Goal: Transaction & Acquisition: Purchase product/service

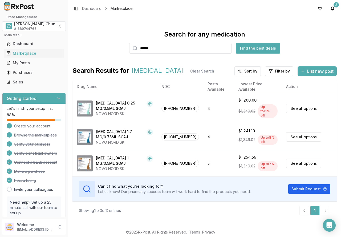
click at [99, 49] on div "Search for any medication ****** Find the best deals" at bounding box center [204, 41] width 264 height 23
click at [38, 26] on div "[PERSON_NAME] Chunk Pharmacy # 1689744765" at bounding box center [45, 26] width 63 height 10
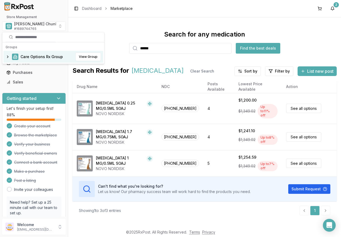
click at [33, 57] on span "Care Options Rx Group" at bounding box center [42, 56] width 42 height 5
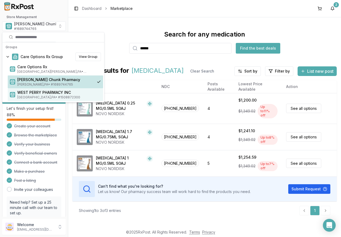
click at [42, 96] on span "Loysville , PA • # 1508872300" at bounding box center [59, 97] width 84 height 4
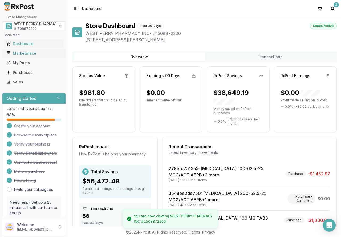
click at [20, 53] on div "Marketplace" at bounding box center [33, 53] width 55 height 5
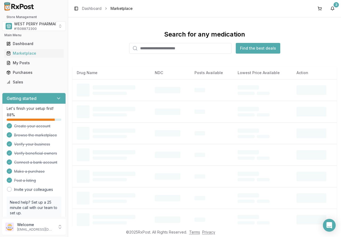
click at [160, 49] on input "search" at bounding box center [180, 48] width 102 height 11
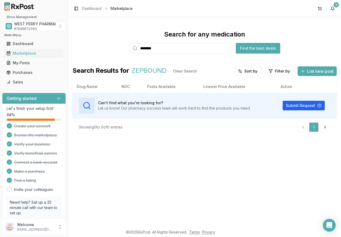
drag, startPoint x: 187, startPoint y: 45, endPoint x: 123, endPoint y: 44, distance: 64.0
click at [123, 44] on div "Search for any medication ******** Find the best deals" at bounding box center [204, 41] width 264 height 23
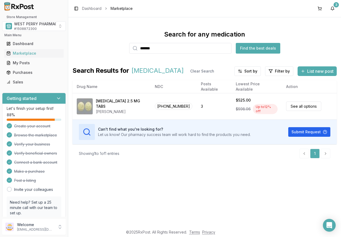
drag, startPoint x: 169, startPoint y: 49, endPoint x: 105, endPoint y: 47, distance: 64.5
click at [105, 47] on div "Search for any medication ******* Find the best deals" at bounding box center [204, 41] width 264 height 23
type input "******"
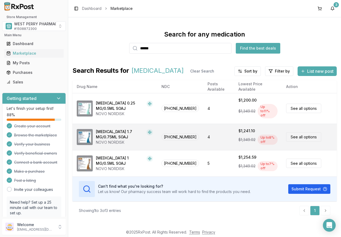
click at [120, 130] on div "Wegovy 1.7 MG/0.75ML SOAJ" at bounding box center [120, 134] width 49 height 11
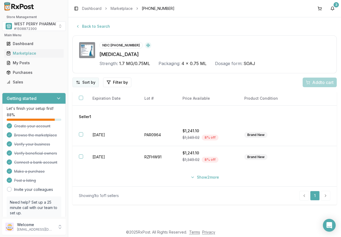
click at [82, 83] on html "Store Management WEST PERRY PHARMACY INC # 1508872300 Main Menu Dashboard Marke…" at bounding box center [170, 118] width 341 height 237
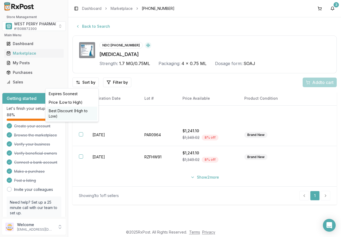
click at [76, 110] on div "Best Discount (High to Low)" at bounding box center [72, 114] width 51 height 14
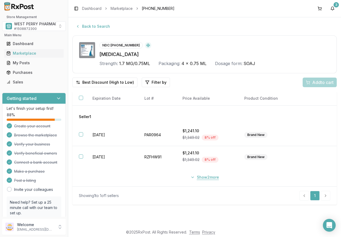
click at [202, 179] on button "Show 2 more" at bounding box center [204, 177] width 35 height 10
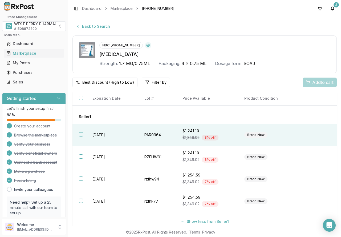
drag, startPoint x: 83, startPoint y: 134, endPoint x: 79, endPoint y: 140, distance: 8.0
click at [82, 136] on th at bounding box center [79, 135] width 14 height 22
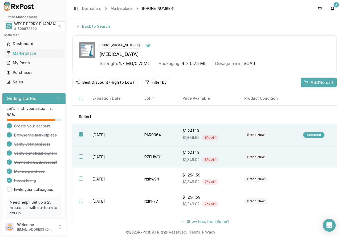
click at [80, 155] on button "button" at bounding box center [81, 156] width 4 height 4
click at [310, 81] on span "Add 2 to cart" at bounding box center [322, 82] width 24 height 6
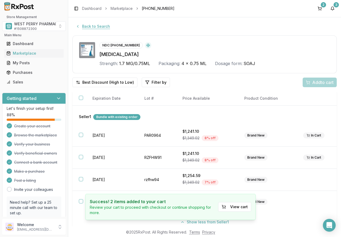
click at [96, 27] on button "Back to Search" at bounding box center [92, 27] width 41 height 10
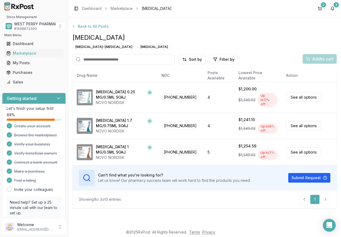
click at [110, 58] on input "search" at bounding box center [123, 59] width 102 height 11
type input "*********"
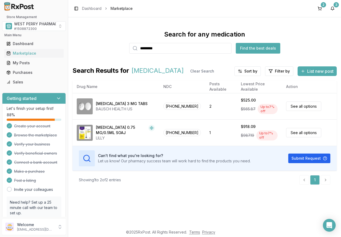
drag, startPoint x: 185, startPoint y: 45, endPoint x: 102, endPoint y: 45, distance: 83.2
click at [102, 45] on div "Search for any medication ********* Find the best deals" at bounding box center [204, 41] width 264 height 23
type input "********"
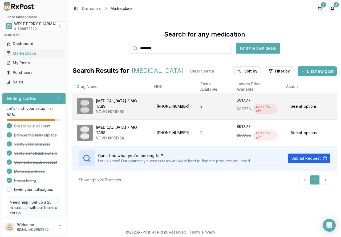
click at [108, 105] on div "Rybelsus 3 MG TABS" at bounding box center [121, 103] width 50 height 11
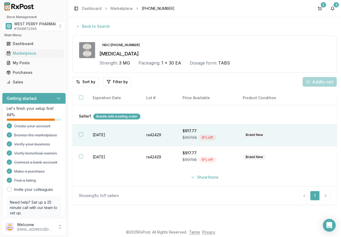
click at [86, 134] on th at bounding box center [79, 135] width 14 height 22
click at [312, 78] on button "Add 1 to cart" at bounding box center [319, 82] width 36 height 10
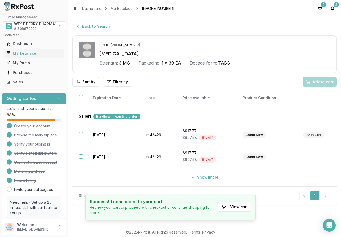
click at [81, 27] on button "Back to Search" at bounding box center [92, 27] width 41 height 10
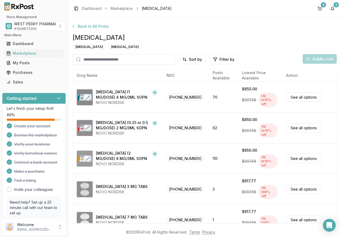
click at [108, 58] on input "search" at bounding box center [123, 59] width 102 height 11
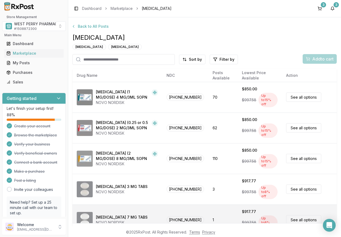
click at [117, 215] on div "[MEDICAL_DATA] 7 MG TABS" at bounding box center [122, 217] width 52 height 5
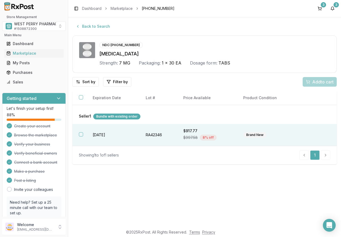
click at [77, 132] on th at bounding box center [79, 135] width 14 height 22
click at [316, 82] on span "Add 1 to cart" at bounding box center [321, 82] width 23 height 6
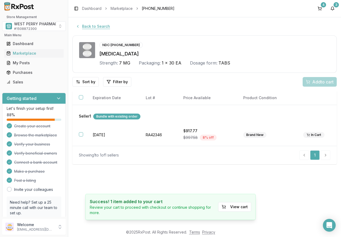
click at [102, 26] on button "Back to Search" at bounding box center [92, 27] width 41 height 10
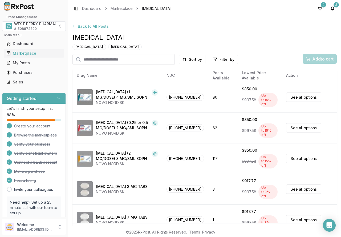
click at [110, 62] on input "search" at bounding box center [123, 59] width 102 height 11
type input "*******"
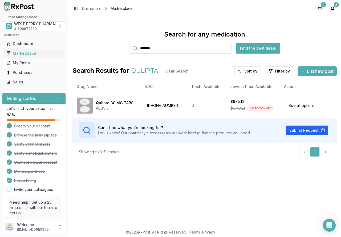
drag, startPoint x: 164, startPoint y: 51, endPoint x: 78, endPoint y: 40, distance: 87.0
click at [78, 40] on div "Search for any medication ******* Find the best deals" at bounding box center [204, 41] width 264 height 23
type input "*******"
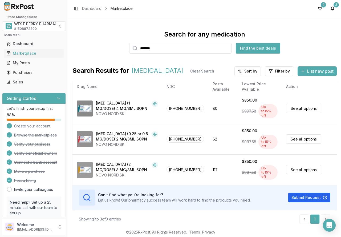
drag, startPoint x: 125, startPoint y: 132, endPoint x: 18, endPoint y: 116, distance: 108.1
click at [125, 132] on div "Ozempic (0.25 or 0.5 MG/DOSE) 2 MG/3ML SOPN" at bounding box center [123, 136] width 54 height 11
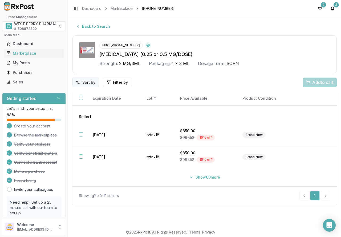
click at [83, 83] on html "Store Management WEST PERRY PHARMACY INC # 1508872300 Main Menu Dashboard Marke…" at bounding box center [170, 118] width 341 height 237
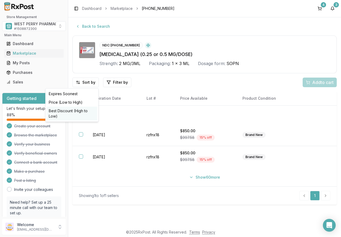
drag, startPoint x: 80, startPoint y: 110, endPoint x: 11, endPoint y: 115, distance: 68.9
click at [76, 111] on div "Best Discount (High to Low)" at bounding box center [72, 114] width 51 height 14
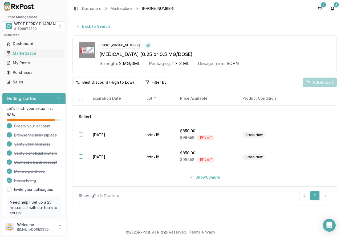
click at [197, 177] on button "Show 60 more" at bounding box center [204, 177] width 37 height 10
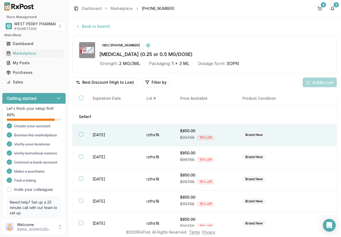
click at [97, 134] on td "2027-07-01" at bounding box center [113, 135] width 54 height 22
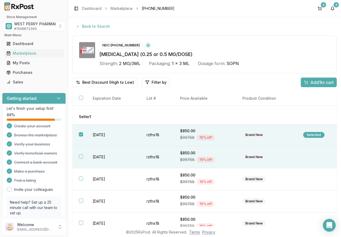
click at [99, 156] on td "2027-07-20" at bounding box center [113, 157] width 54 height 22
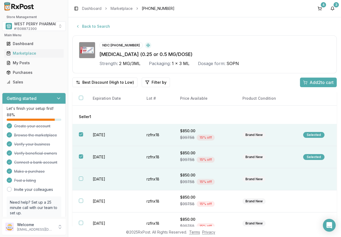
click at [100, 178] on td "2027-07-01" at bounding box center [113, 179] width 54 height 22
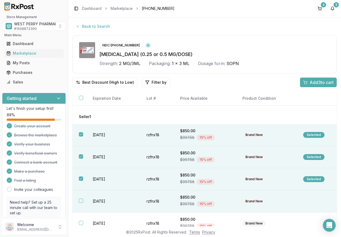
click at [98, 197] on td "2027-07-25" at bounding box center [113, 201] width 54 height 22
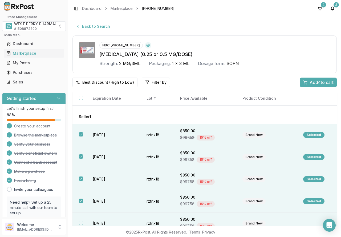
click at [101, 222] on td "2027-07-01" at bounding box center [113, 223] width 54 height 22
click at [320, 82] on span "Add 5 to cart" at bounding box center [322, 82] width 24 height 6
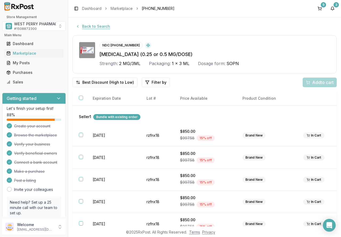
click at [97, 27] on button "Back to Search" at bounding box center [92, 27] width 41 height 10
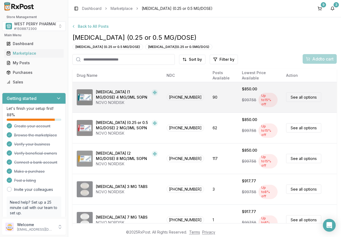
click at [116, 96] on div "Ozempic (1 MG/DOSE) 4 MG/3ML SOPN" at bounding box center [123, 94] width 54 height 11
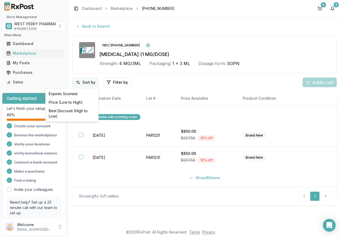
click at [86, 83] on html "Store Management WEST PERRY PHARMACY INC # 1508872300 Main Menu Dashboard Marke…" at bounding box center [170, 118] width 341 height 237
click at [80, 111] on div "Best Discount (High to Low)" at bounding box center [72, 114] width 51 height 14
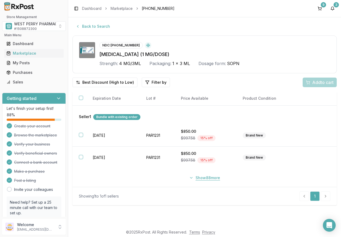
click at [200, 178] on button "Show 88 more" at bounding box center [204, 178] width 37 height 10
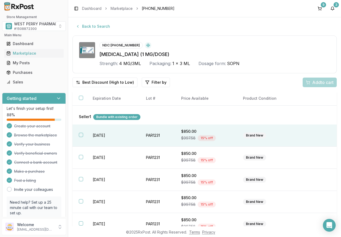
click at [97, 134] on td "2027-10-31" at bounding box center [112, 135] width 53 height 22
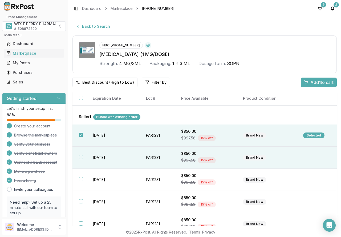
click at [102, 155] on td "2027-10-31" at bounding box center [112, 158] width 53 height 22
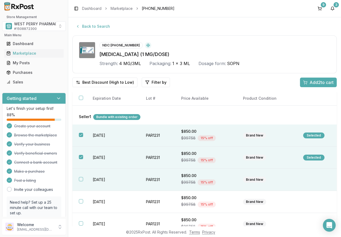
click at [99, 179] on td "2027-10-31" at bounding box center [112, 180] width 53 height 22
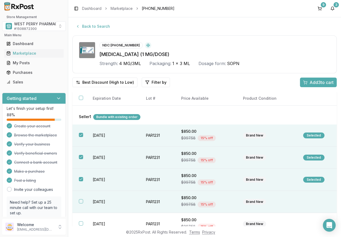
click at [98, 202] on td "2027-10-31" at bounding box center [112, 202] width 53 height 22
drag, startPoint x: 302, startPoint y: 82, endPoint x: 288, endPoint y: 84, distance: 14.0
click at [303, 82] on div "Add 4 to cart" at bounding box center [318, 82] width 30 height 6
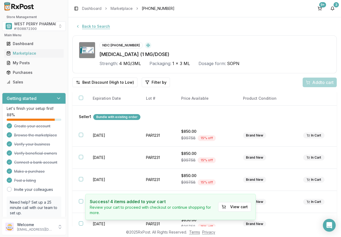
click at [98, 27] on button "Back to Search" at bounding box center [92, 27] width 41 height 10
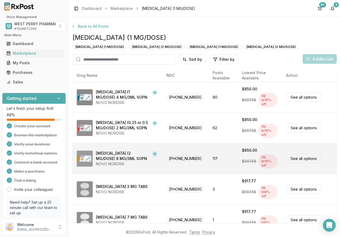
click at [113, 151] on div "Ozempic (2 MG/DOSE) 8 MG/3ML SOPN" at bounding box center [123, 156] width 54 height 11
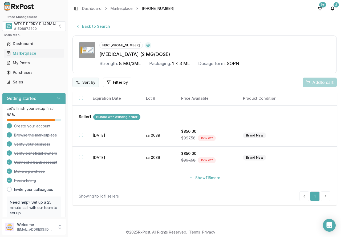
click at [84, 83] on html "Store Management WEST PERRY PHARMACY INC # 1508872300 Main Menu Dashboard Marke…" at bounding box center [170, 118] width 341 height 237
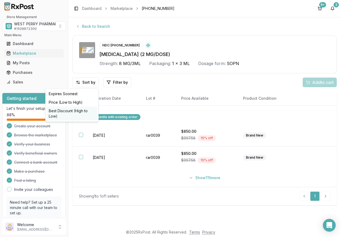
click at [78, 112] on div "Best Discount (High to Low)" at bounding box center [72, 114] width 51 height 14
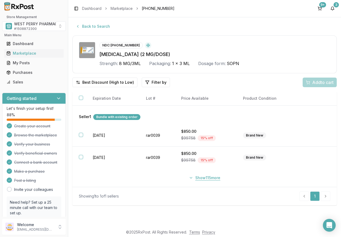
click at [205, 179] on button "Show 115 more" at bounding box center [205, 178] width 38 height 10
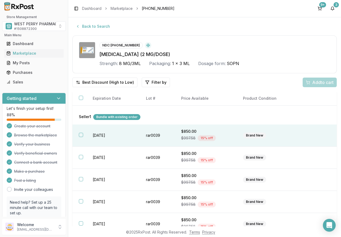
click at [90, 135] on td "[DATE]" at bounding box center [112, 135] width 53 height 22
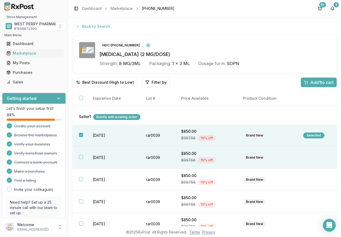
drag, startPoint x: 105, startPoint y: 156, endPoint x: 106, endPoint y: 167, distance: 11.0
click at [105, 157] on td "[DATE]" at bounding box center [112, 158] width 53 height 22
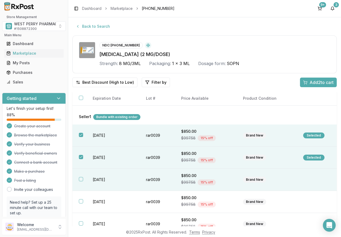
click at [104, 179] on td "[DATE]" at bounding box center [112, 180] width 53 height 22
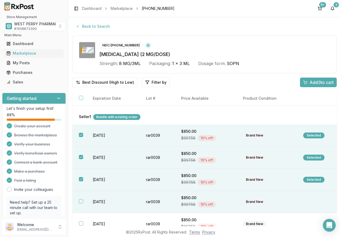
click at [102, 203] on td "2027-07-01" at bounding box center [112, 202] width 53 height 22
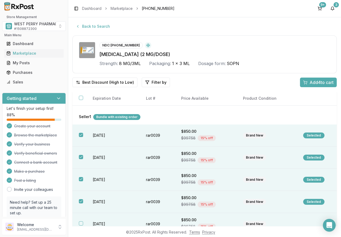
click at [99, 223] on td "2027-07-01" at bounding box center [112, 224] width 53 height 22
click at [317, 83] on span "Add 5 to cart" at bounding box center [322, 82] width 24 height 6
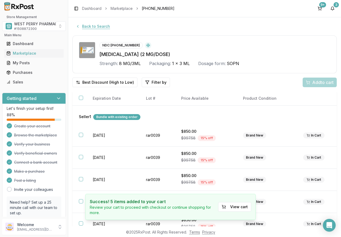
click at [95, 27] on button "Back to Search" at bounding box center [92, 27] width 41 height 10
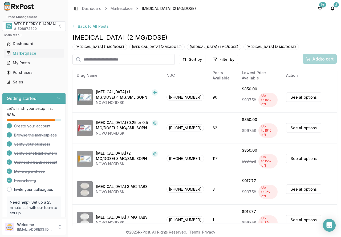
click at [114, 61] on input "search" at bounding box center [123, 59] width 102 height 11
type input "******"
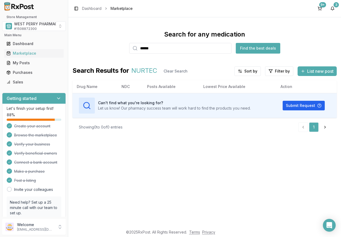
drag, startPoint x: 163, startPoint y: 48, endPoint x: 74, endPoint y: 48, distance: 89.0
click at [74, 48] on div "Search for any medication ****** Find the best deals" at bounding box center [204, 41] width 264 height 23
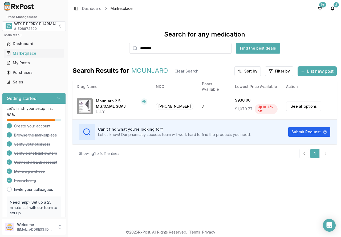
drag, startPoint x: 170, startPoint y: 51, endPoint x: 55, endPoint y: 37, distance: 116.0
click at [55, 37] on div "Store Management WEST PERRY PHARMACY INC # 1508872300 Main Menu Dashboard Marke…" at bounding box center [170, 118] width 341 height 237
type input "*********"
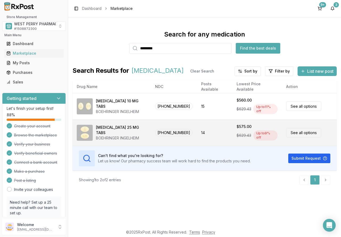
click at [116, 135] on div "BOEHRINGER INGELHEIM" at bounding box center [121, 137] width 51 height 5
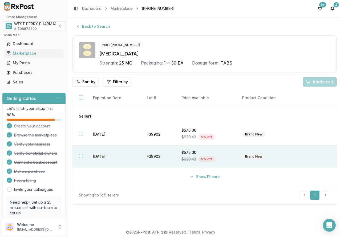
drag, startPoint x: 207, startPoint y: 177, endPoint x: 158, endPoint y: 153, distance: 55.1
click at [207, 177] on button "Show 12 more" at bounding box center [205, 177] width 37 height 10
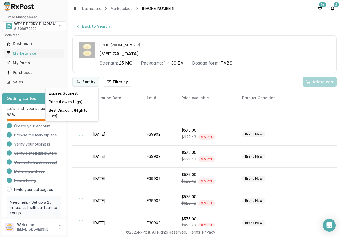
click at [88, 81] on html "Store Management WEST PERRY PHARMACY INC # 1508872300 Main Menu Dashboard Marke…" at bounding box center [170, 118] width 341 height 237
click at [82, 109] on div "Best Discount (High to Low)" at bounding box center [72, 113] width 51 height 14
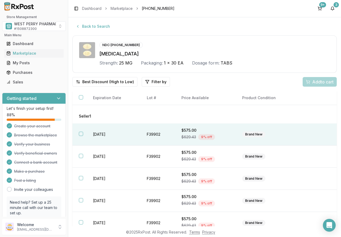
click at [101, 134] on td "2026-06-30" at bounding box center [114, 134] width 54 height 22
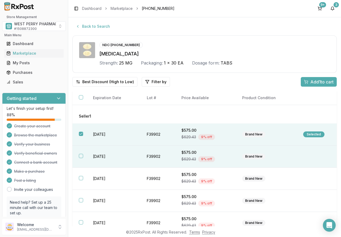
click at [100, 154] on td "2026-06-30" at bounding box center [114, 157] width 54 height 22
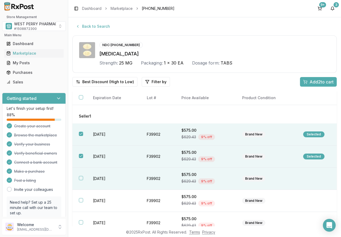
click at [105, 178] on td "2026-06-30" at bounding box center [114, 179] width 54 height 22
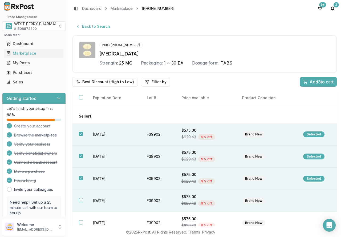
click at [105, 203] on td "2026-06-30" at bounding box center [114, 201] width 54 height 22
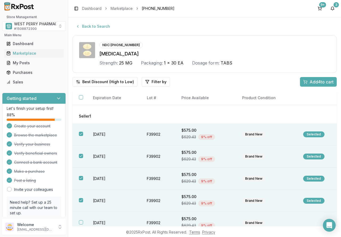
click at [101, 220] on td "2026-06-30" at bounding box center [114, 223] width 54 height 22
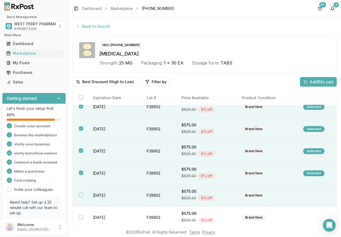
scroll to position [53, 0]
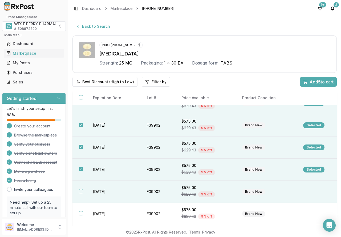
click at [104, 186] on td "2026-06-30" at bounding box center [114, 192] width 54 height 22
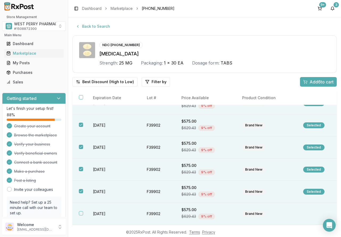
click at [99, 212] on td "2026-06-30" at bounding box center [114, 214] width 54 height 22
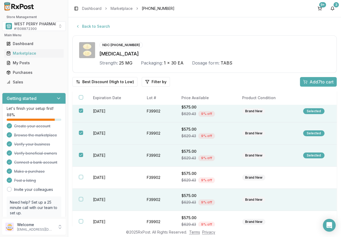
scroll to position [133, 0]
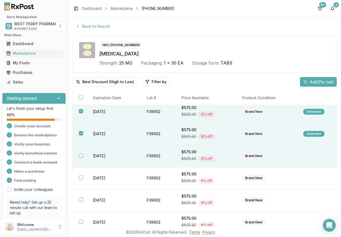
click at [104, 157] on td "2026-06-30" at bounding box center [114, 156] width 54 height 22
click at [312, 82] on span "Add 8 to cart" at bounding box center [322, 82] width 24 height 6
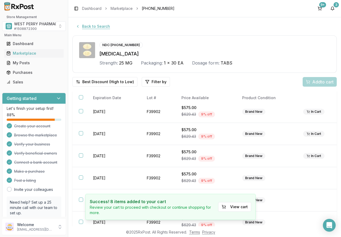
click at [99, 25] on button "Back to Search" at bounding box center [92, 27] width 41 height 10
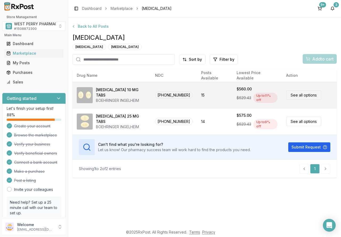
click at [120, 98] on div "BOEHRINGER INGELHEIM" at bounding box center [121, 100] width 51 height 5
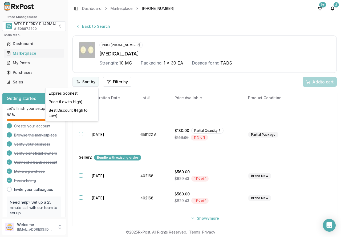
click at [89, 83] on html "Store Management WEST PERRY PHARMACY INC # 1508872300 Main Menu Dashboard Marke…" at bounding box center [170, 118] width 341 height 237
click at [85, 108] on div "Best Discount (High to Low)" at bounding box center [72, 113] width 51 height 14
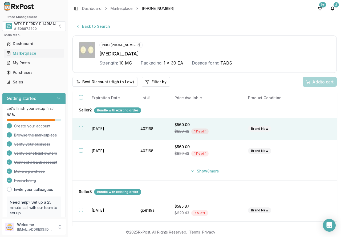
scroll to position [53, 0]
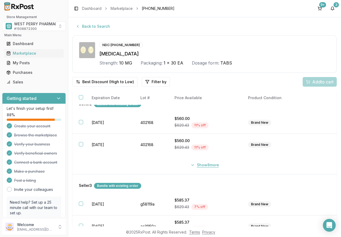
click at [199, 163] on button "Show 8 more" at bounding box center [204, 165] width 35 height 10
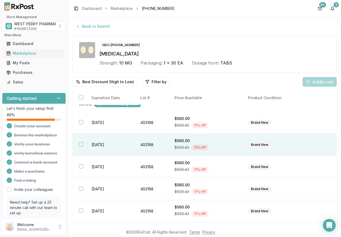
drag, startPoint x: 104, startPoint y: 124, endPoint x: 97, endPoint y: 147, distance: 23.9
click at [104, 124] on td "2027-03-31" at bounding box center [109, 123] width 49 height 22
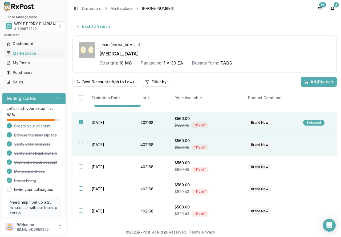
click at [97, 149] on td "2027-03-31" at bounding box center [109, 145] width 49 height 22
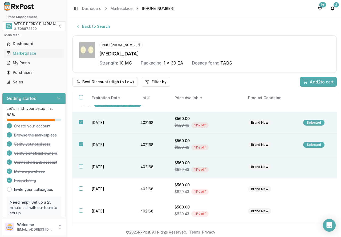
click at [97, 164] on td "2027-03-31" at bounding box center [109, 167] width 49 height 22
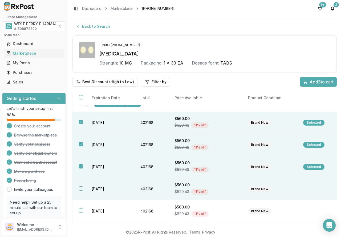
click at [100, 187] on td "2027-03-31" at bounding box center [109, 189] width 49 height 22
click at [316, 82] on span "Add 4 to cart" at bounding box center [322, 82] width 24 height 6
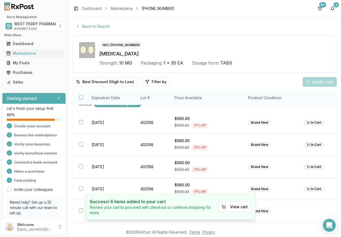
scroll to position [0, 0]
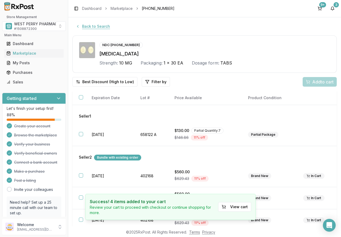
click at [95, 25] on button "Back to Search" at bounding box center [92, 27] width 41 height 10
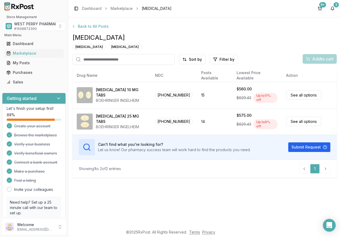
click at [116, 58] on input "search" at bounding box center [123, 59] width 102 height 11
type input "*******"
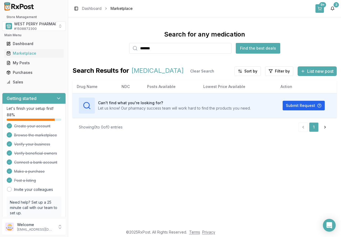
click at [320, 8] on button "9+" at bounding box center [320, 8] width 9 height 9
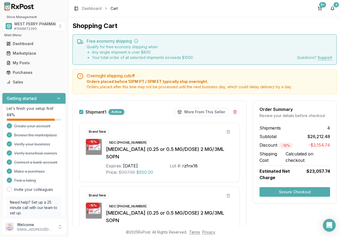
click at [288, 187] on button "Secure Checkout" at bounding box center [295, 192] width 71 height 10
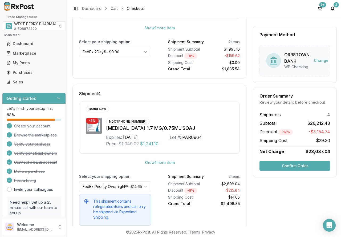
scroll to position [450, 0]
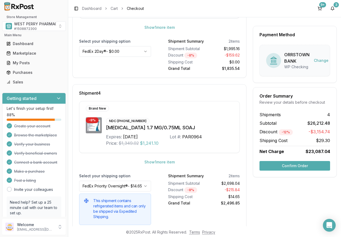
click at [291, 167] on button "Confirm Order" at bounding box center [295, 166] width 71 height 10
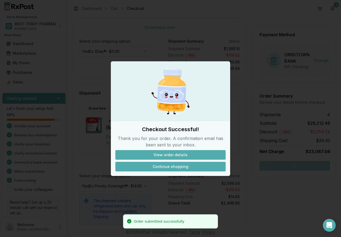
click at [178, 167] on button "Continue shopping" at bounding box center [170, 167] width 110 height 10
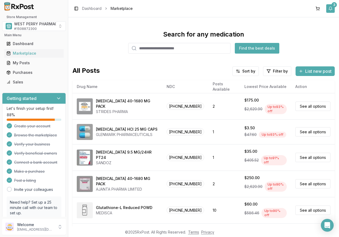
click at [330, 9] on button "3" at bounding box center [330, 8] width 9 height 9
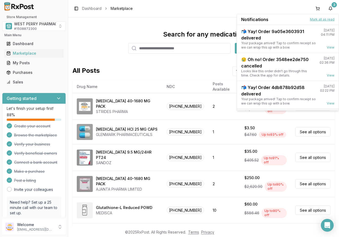
click at [328, 19] on button "Mark all as read" at bounding box center [322, 19] width 25 height 4
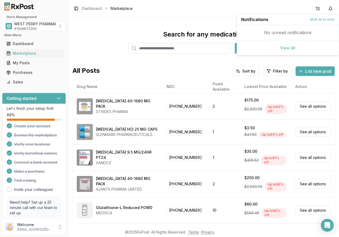
click at [103, 27] on div "Search for any medication Find the best deals All Posts Sort by Filter by List …" at bounding box center [203, 121] width 271 height 209
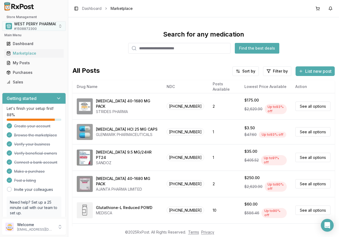
click at [36, 25] on span "WEST PERRY PHARMACY INC" at bounding box center [41, 23] width 54 height 5
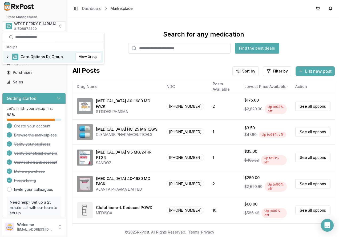
click at [29, 56] on span "Care Options Rx Group" at bounding box center [42, 56] width 42 height 5
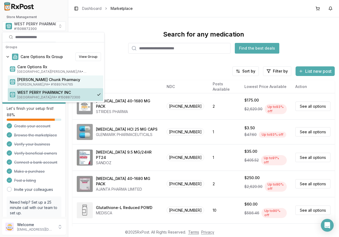
click at [26, 80] on span "[PERSON_NAME] Chunk Pharmacy" at bounding box center [59, 79] width 84 height 5
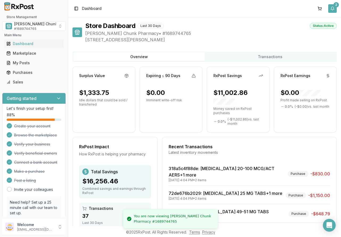
click at [334, 6] on div "2" at bounding box center [336, 4] width 5 height 5
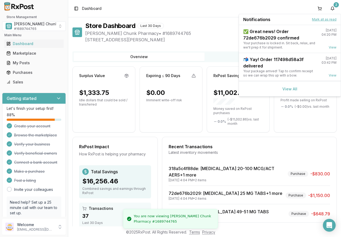
click at [322, 19] on button "Mark all as read" at bounding box center [324, 19] width 25 height 4
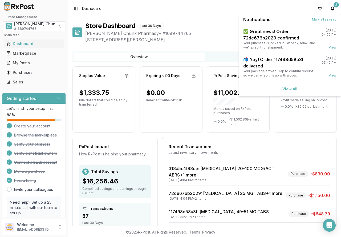
click at [321, 19] on button "Mark all as read" at bounding box center [324, 19] width 25 height 4
click at [204, 24] on div "Store Dashboard Last 30 Days Status: Active" at bounding box center [211, 26] width 252 height 9
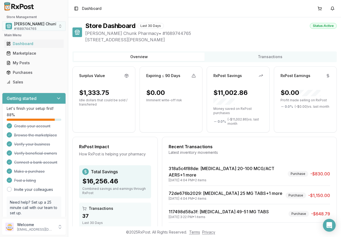
click at [24, 25] on span "[PERSON_NAME] Chunk Pharmacy" at bounding box center [45, 23] width 63 height 5
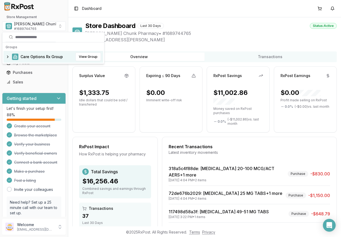
click at [26, 56] on span "Care Options Rx Group" at bounding box center [42, 56] width 42 height 5
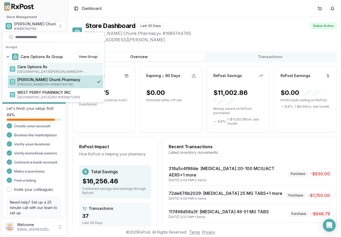
click at [28, 70] on span "[GEOGRAPHIC_DATA][PERSON_NAME] , [GEOGRAPHIC_DATA] • # 1932201860" at bounding box center [59, 72] width 84 height 4
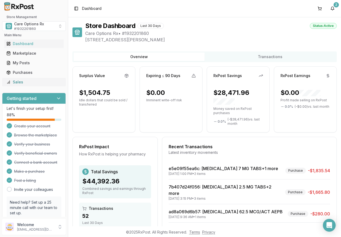
click at [15, 84] on div "Sales" at bounding box center [33, 81] width 55 height 5
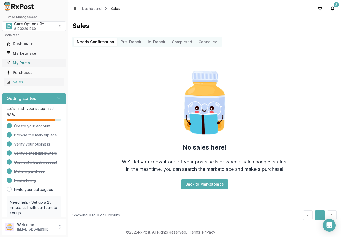
click at [23, 62] on div "My Posts" at bounding box center [33, 62] width 55 height 5
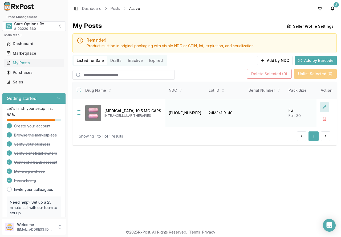
click at [323, 107] on button at bounding box center [325, 107] width 10 height 10
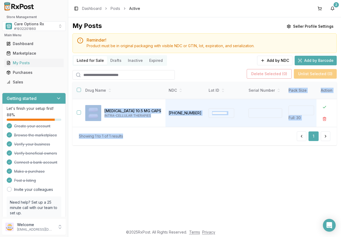
drag, startPoint x: 207, startPoint y: 129, endPoint x: 233, endPoint y: 129, distance: 26.9
click at [233, 129] on div "**********" at bounding box center [204, 113] width 264 height 63
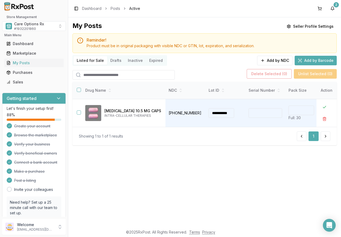
click at [211, 130] on div "Showing 1 to 1 of 1 results 1" at bounding box center [204, 136] width 264 height 18
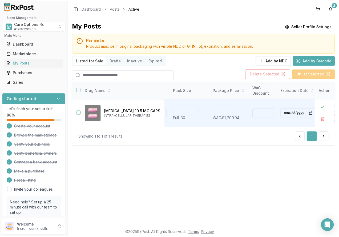
scroll to position [0, 146]
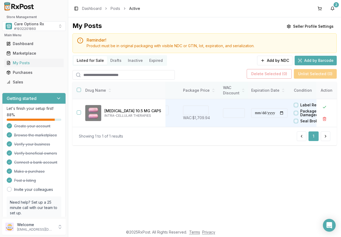
click at [242, 89] on icon at bounding box center [243, 89] width 3 height 3
click at [243, 89] on icon at bounding box center [244, 89] width 2 height 1
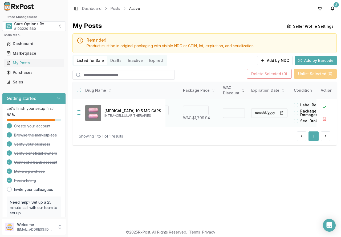
click at [230, 114] on input "**" at bounding box center [234, 113] width 22 height 10
click at [233, 111] on input "**" at bounding box center [234, 113] width 22 height 10
type input "**"
click at [233, 111] on input "**" at bounding box center [234, 113] width 22 height 10
type input "*******"
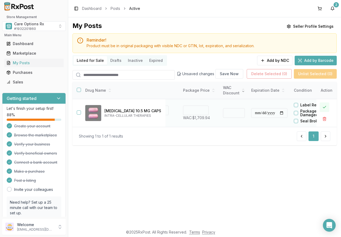
click at [324, 109] on button at bounding box center [325, 107] width 10 height 10
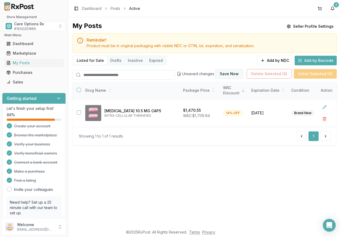
click at [228, 73] on button "Save Now" at bounding box center [229, 74] width 28 height 10
drag, startPoint x: 166, startPoint y: 191, endPoint x: 142, endPoint y: 190, distance: 23.7
click at [166, 191] on div "My Posts Seller Profile Settings Reminder! Product must be in original packagin…" at bounding box center [204, 121] width 273 height 209
click at [247, 205] on div "My Posts Seller Profile Settings Reminder! Product must be in original packagin…" at bounding box center [204, 121] width 273 height 209
click at [24, 54] on div "Marketplace" at bounding box center [33, 53] width 55 height 5
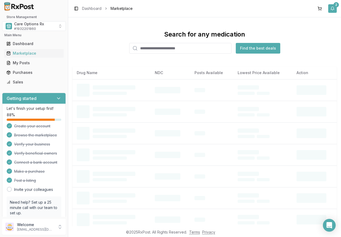
click at [334, 9] on button "2" at bounding box center [332, 8] width 9 height 9
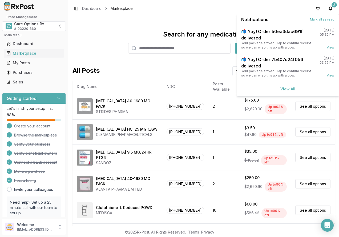
click at [320, 19] on button "Mark all as read" at bounding box center [322, 19] width 25 height 4
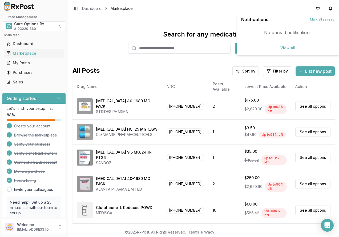
click at [102, 35] on div "Search for any medication Find the best deals" at bounding box center [203, 41] width 262 height 23
